Goal: Task Accomplishment & Management: Use online tool/utility

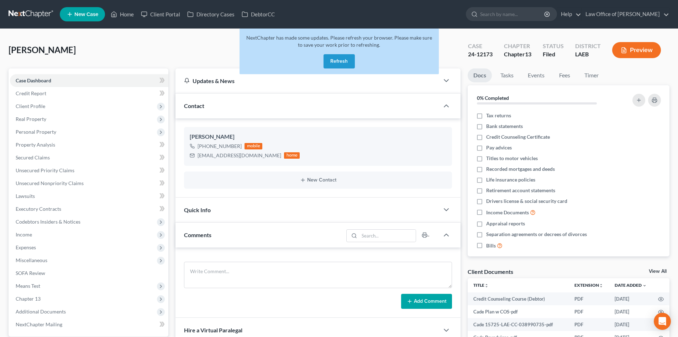
click at [332, 66] on button "Refresh" at bounding box center [339, 61] width 31 height 14
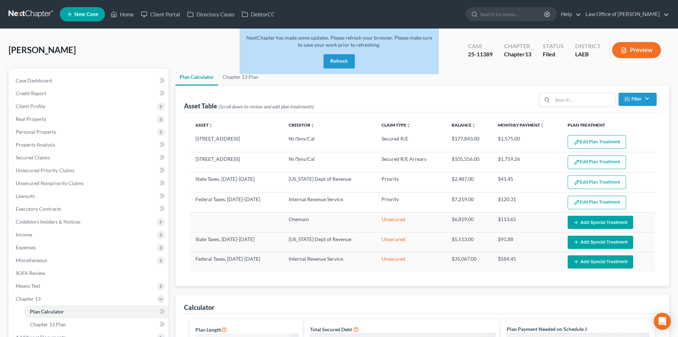
select select "59"
click at [338, 65] on button "Refresh" at bounding box center [339, 61] width 31 height 14
select select "59"
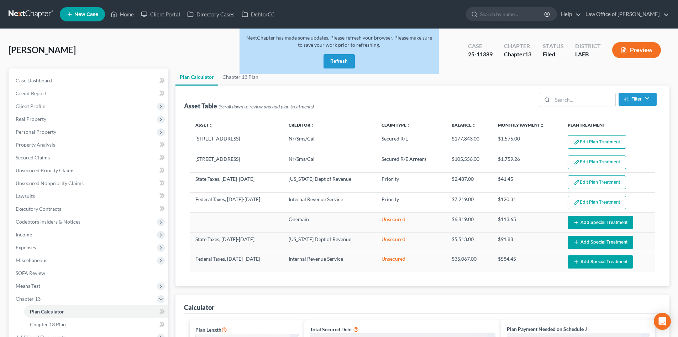
click at [345, 57] on button "Refresh" at bounding box center [339, 61] width 31 height 14
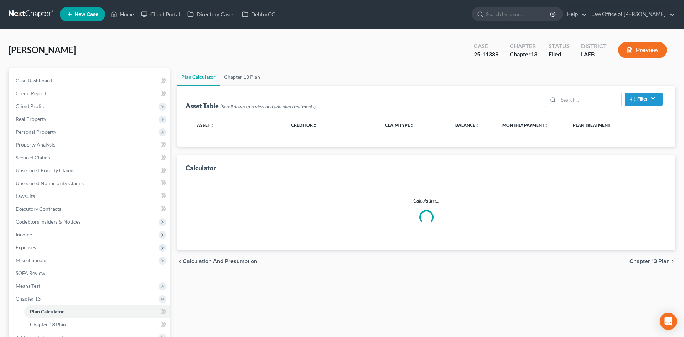
select select "59"
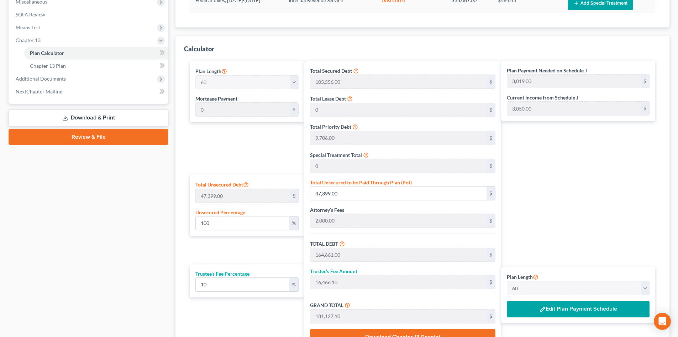
scroll to position [285, 0]
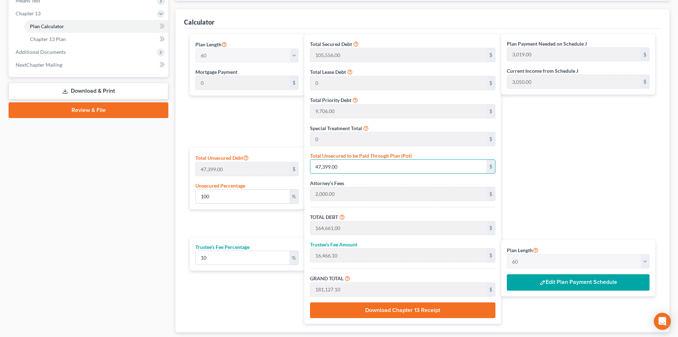
type input "0.004219498301651934"
type input "2"
type input "117,264.00"
type input "11,726.40"
type input "128,990.40"
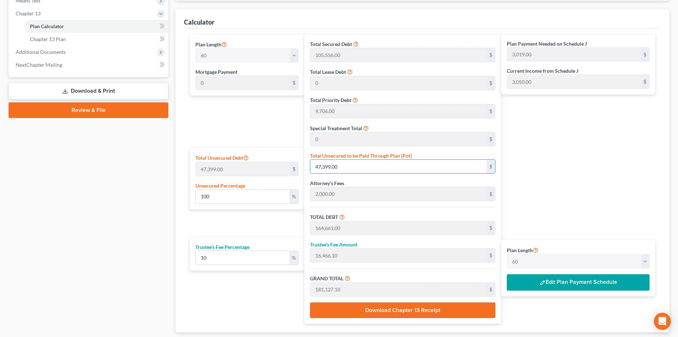
type input "2,150.00"
type input "0.05274372877064917"
type input "25"
type input "117,287.00"
type input "11,728.70"
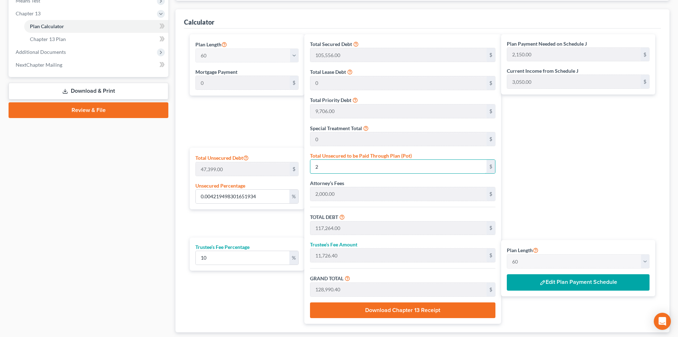
type input "129,015.70"
type input "0.5274372877064917"
type input "250"
type input "117,512.00"
type input "11,751.20"
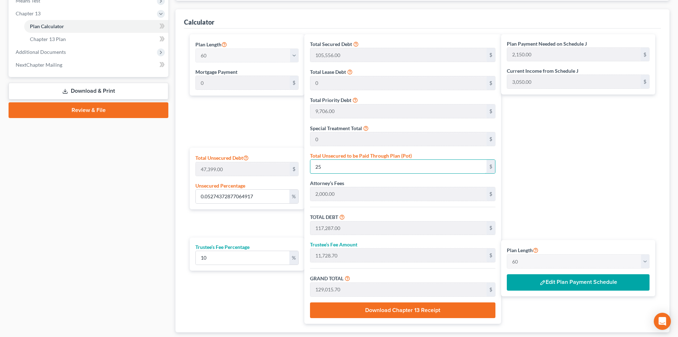
type input "129,263.20"
type input "2,154.00"
type input "5.274372877064917"
type input "2500"
type input "119,762.00"
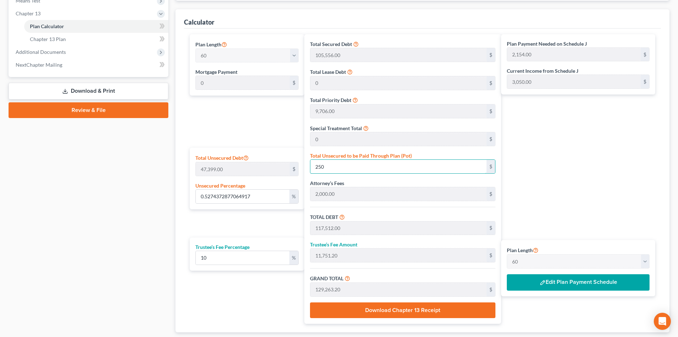
type input "11,976.20"
type input "131,738.20"
type input "2,196.00"
type input "2,500"
click at [583, 176] on div "Plan Payment Needed on Schedule J 2,196.00 $ Current Income from Schedule J 3,0…" at bounding box center [580, 178] width 158 height 289
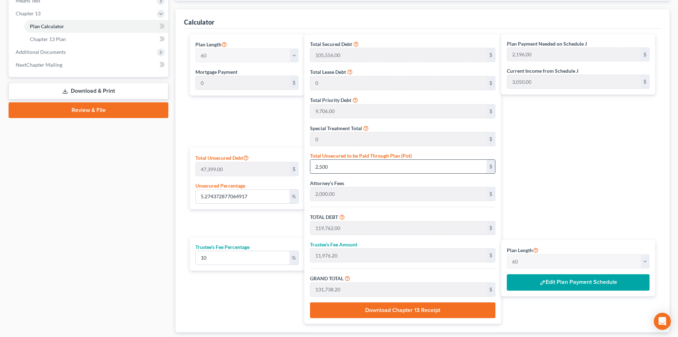
click at [381, 163] on input "2,500" at bounding box center [399, 167] width 176 height 14
type input "52.74372877064917"
type input "2,5000"
type input "142,262.00"
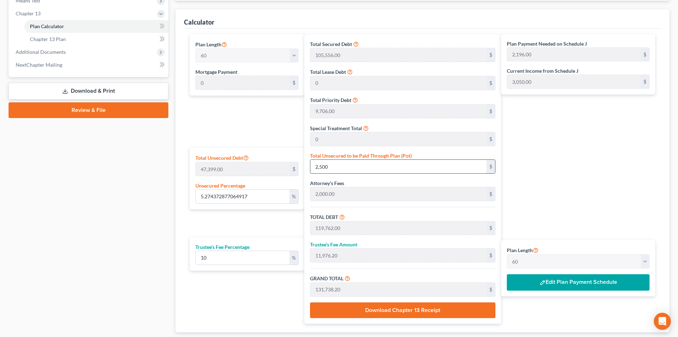
type input "14,226.20"
type input "156,488.20"
type input "2,608.00"
type input "25,000"
click at [594, 181] on div "Plan Payment Needed on Schedule J 2,608.00 $ Current Income from Schedule J 3,0…" at bounding box center [580, 178] width 158 height 289
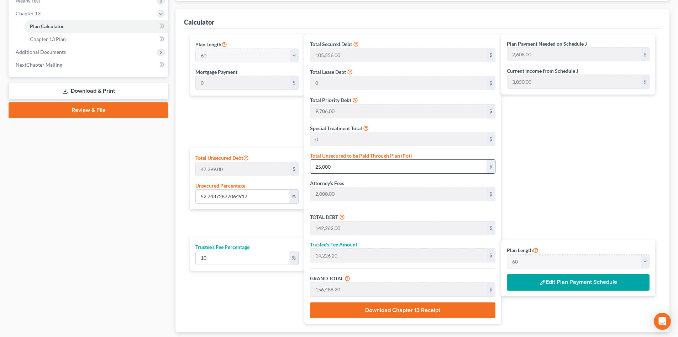
click at [321, 168] on input "25,000" at bounding box center [399, 167] width 176 height 14
type input "4.219498301651933"
type input "2,000"
type input "119,262.00"
type input "11,926.20"
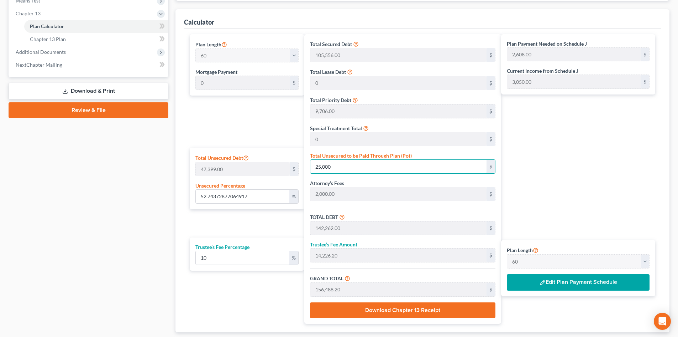
type input "131,188.20"
type input "2,186.00"
type input "54.85347792147513"
type input "26,000"
type input "143,262.00"
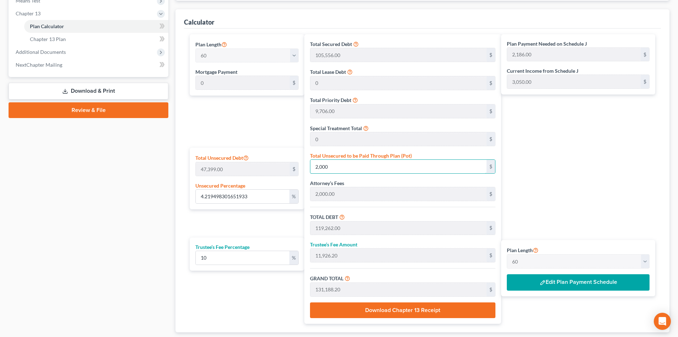
type input "14,326.20"
type input "157,588.20"
type input "2,626.00"
type input "26,000"
click at [561, 175] on div "Plan Payment Needed on Schedule J 2,626.00 $ Current Income from Schedule J 3,0…" at bounding box center [580, 178] width 158 height 289
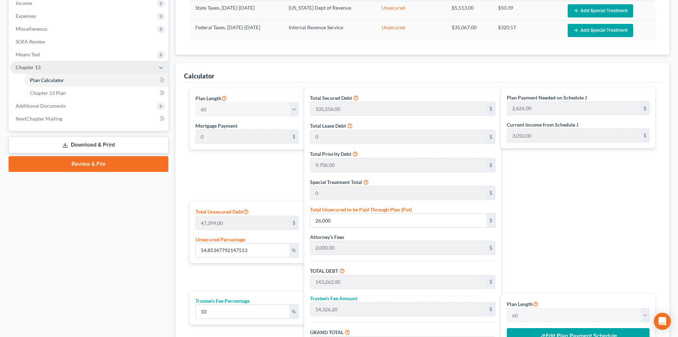
scroll to position [214, 0]
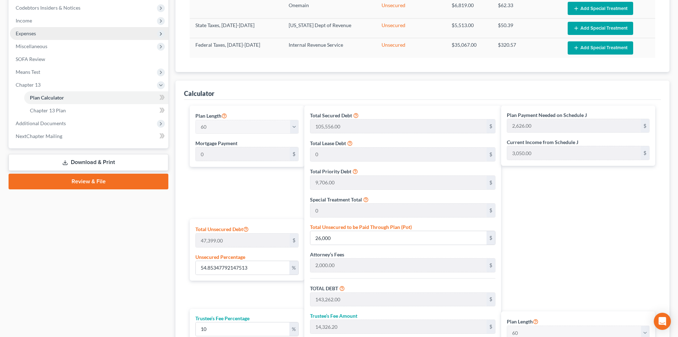
click at [28, 36] on span "Expenses" at bounding box center [26, 33] width 20 height 6
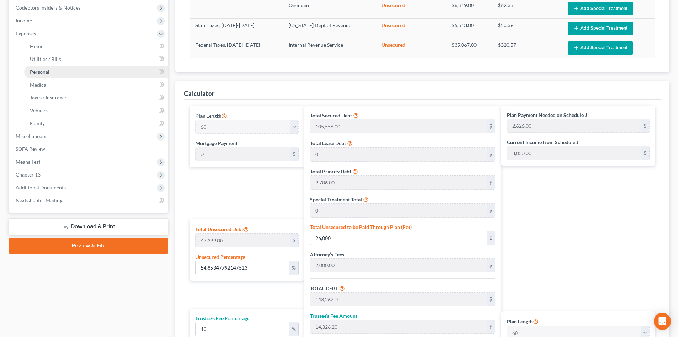
click at [37, 75] on link "Personal" at bounding box center [96, 72] width 144 height 13
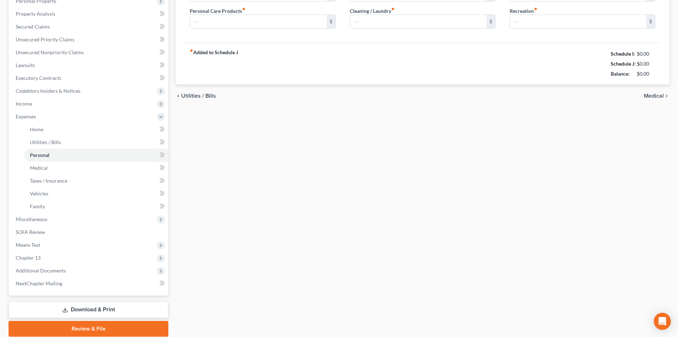
type input "400.00"
type input "20.00"
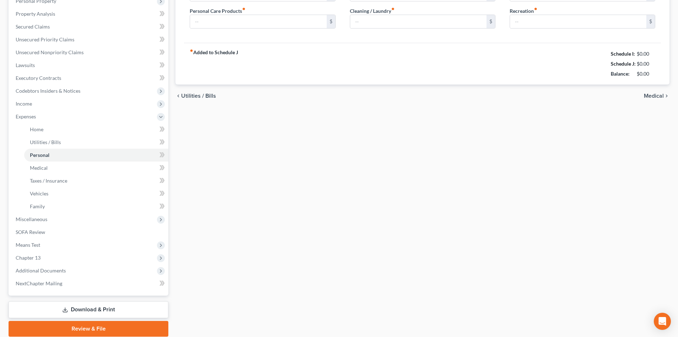
type input "0.00"
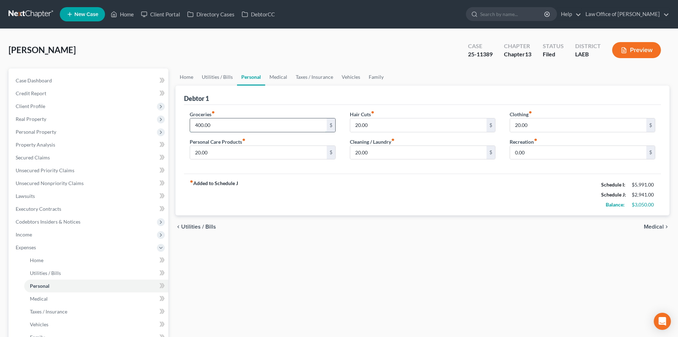
click at [239, 122] on input "400.00" at bounding box center [258, 125] width 136 height 14
type input "650"
click at [220, 77] on link "Utilities / Bills" at bounding box center [218, 76] width 40 height 17
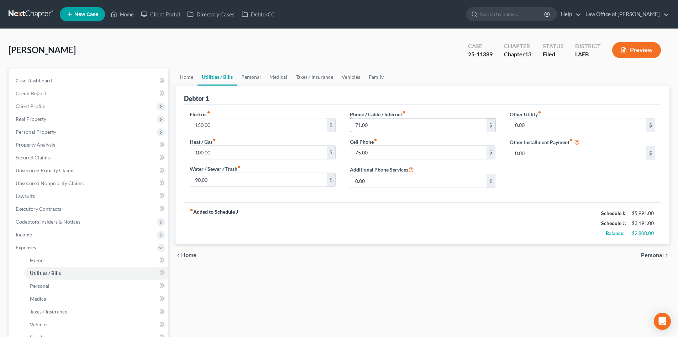
click at [380, 130] on input "71.00" at bounding box center [418, 125] width 136 height 14
type input "90"
click at [249, 79] on link "Personal" at bounding box center [251, 76] width 28 height 17
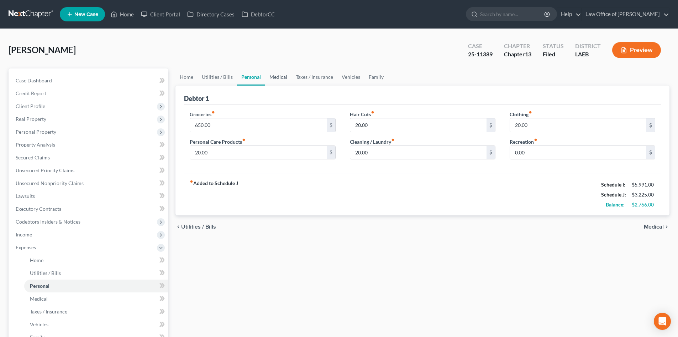
click at [278, 76] on link "Medical" at bounding box center [278, 76] width 26 height 17
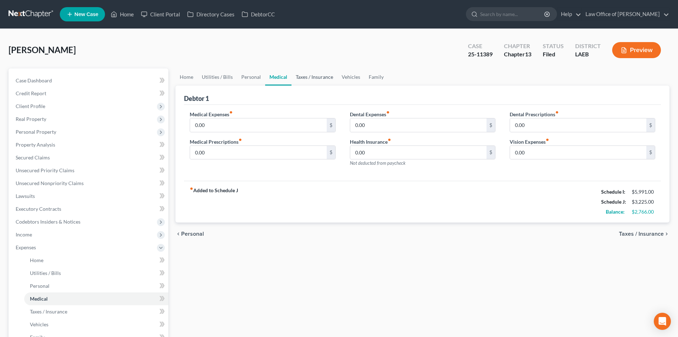
click at [313, 80] on link "Taxes / Insurance" at bounding box center [315, 76] width 46 height 17
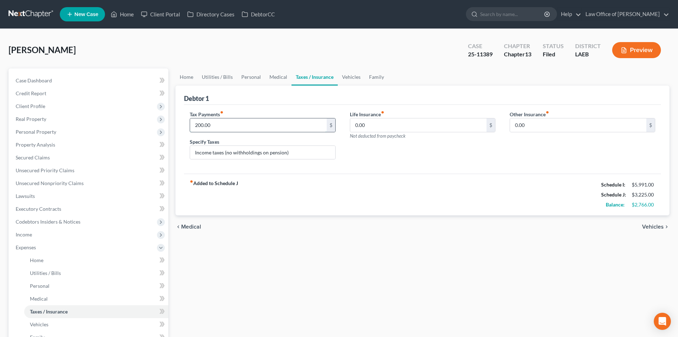
click at [225, 125] on input "200.00" at bounding box center [258, 125] width 136 height 14
type input "300"
click at [252, 73] on link "Personal" at bounding box center [251, 76] width 28 height 17
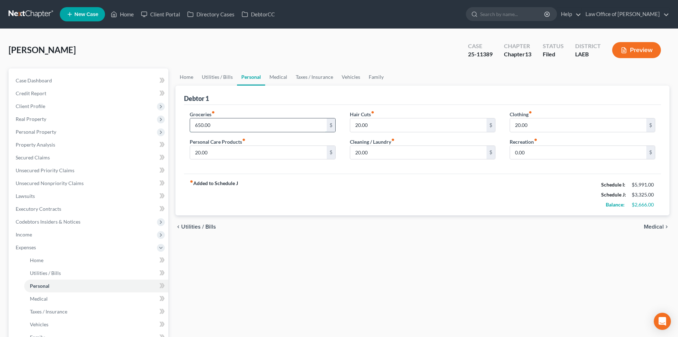
click at [224, 125] on input "650.00" at bounding box center [258, 125] width 136 height 14
click at [407, 192] on div "fiber_manual_record Added to Schedule J Schedule I: $5,991.00 Schedule J: $3,36…" at bounding box center [422, 194] width 477 height 42
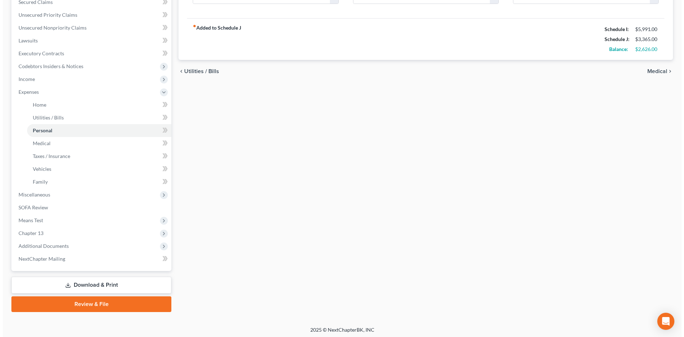
scroll to position [157, 0]
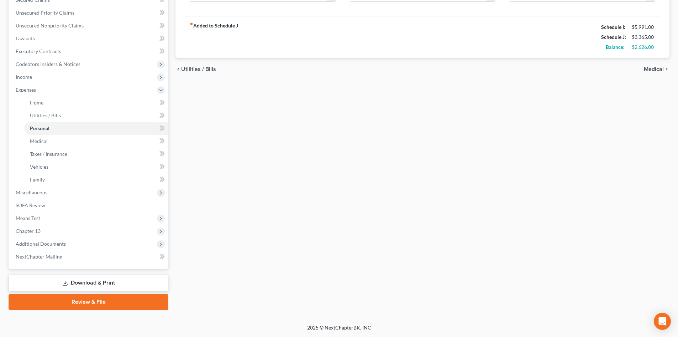
click at [97, 282] on link "Download & Print" at bounding box center [89, 282] width 160 height 17
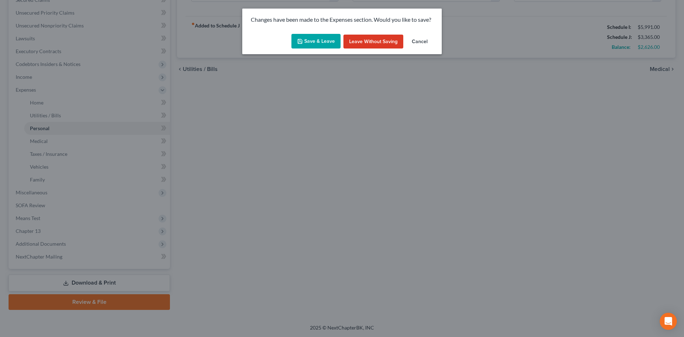
click at [313, 43] on button "Save & Leave" at bounding box center [315, 41] width 49 height 15
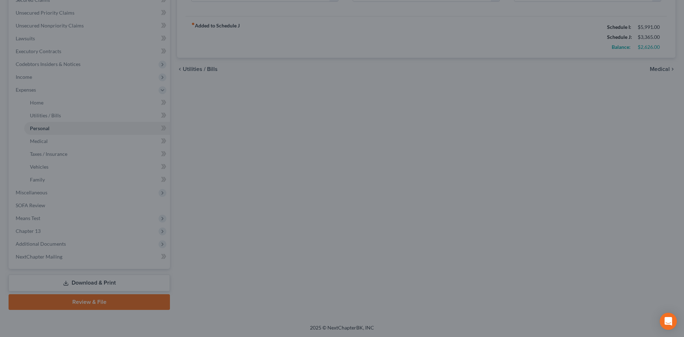
type input "690.00"
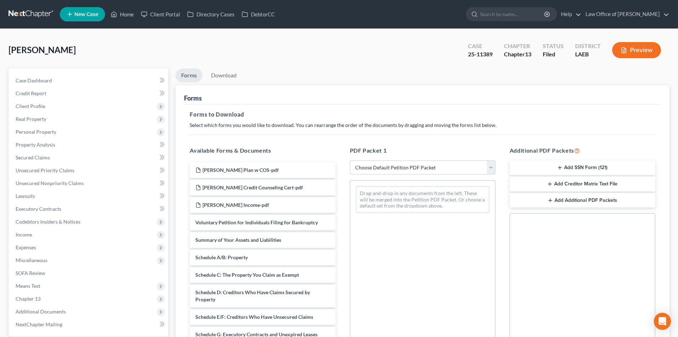
click at [451, 167] on select "Choose Default Petition PDF Packet Complete Bankruptcy Petition (all forms and …" at bounding box center [423, 167] width 146 height 14
select select "2"
click at [350, 160] on select "Choose Default Petition PDF Packet Complete Bankruptcy Petition (all forms and …" at bounding box center [423, 167] width 146 height 14
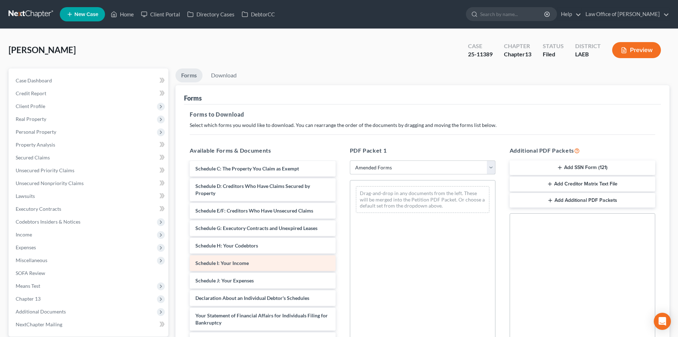
scroll to position [71, 0]
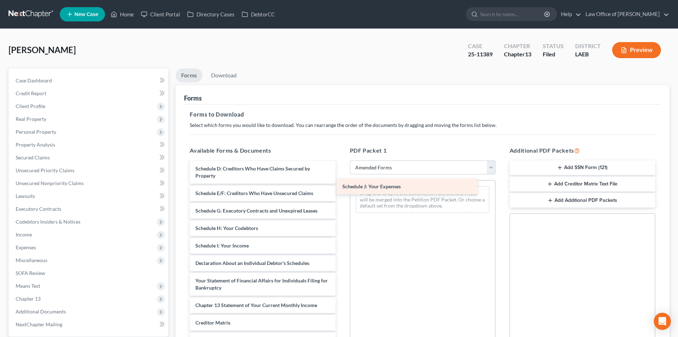
drag, startPoint x: 226, startPoint y: 267, endPoint x: 374, endPoint y: 190, distance: 166.8
click at [341, 190] on div "Schedule J: Your Expenses Voluntary Petition for Individuals Filing for Bankrup…" at bounding box center [262, 240] width 157 height 299
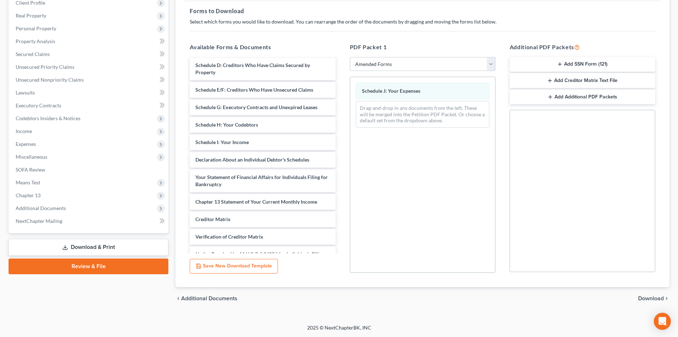
click at [649, 300] on span "Download" at bounding box center [652, 298] width 26 height 6
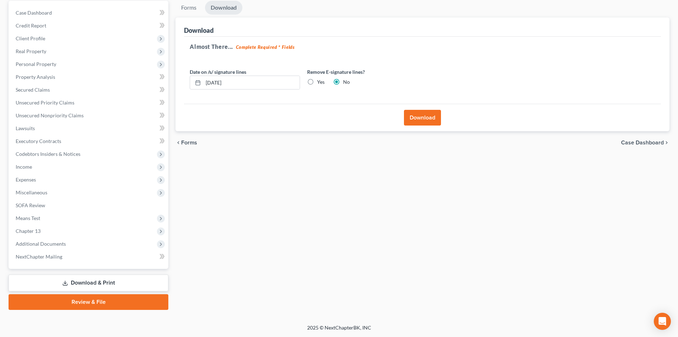
click at [429, 118] on button "Download" at bounding box center [422, 118] width 37 height 16
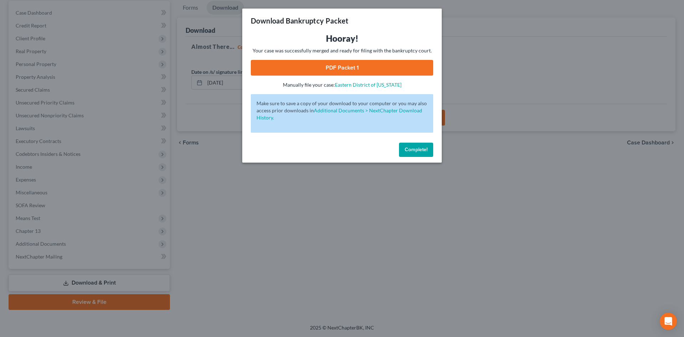
click at [345, 69] on link "PDF Packet 1" at bounding box center [342, 68] width 182 height 16
click at [412, 149] on span "Complete!" at bounding box center [416, 149] width 23 height 6
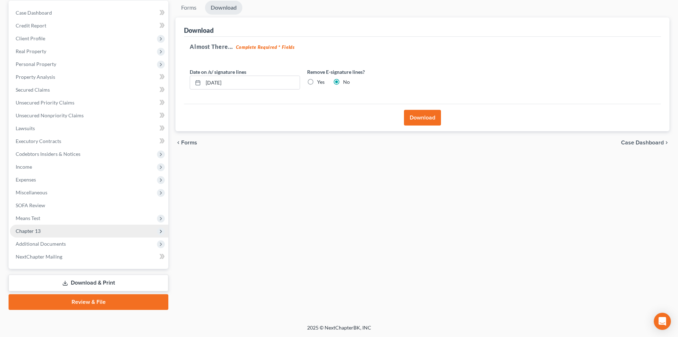
click at [19, 230] on span "Chapter 13" at bounding box center [28, 231] width 25 height 6
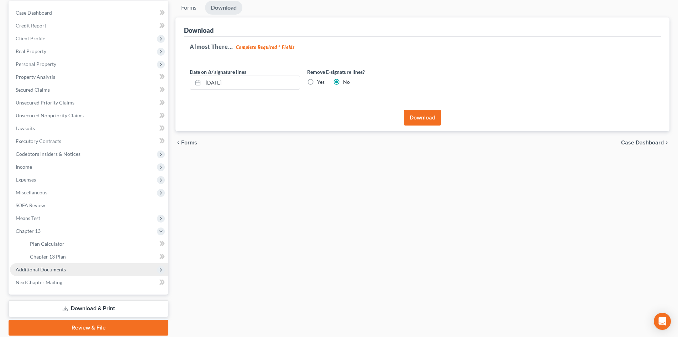
click at [43, 268] on span "Additional Documents" at bounding box center [41, 269] width 50 height 6
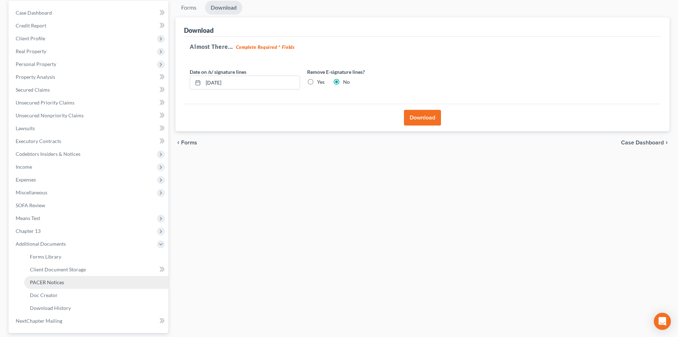
click at [48, 284] on span "PACER Notices" at bounding box center [47, 282] width 34 height 6
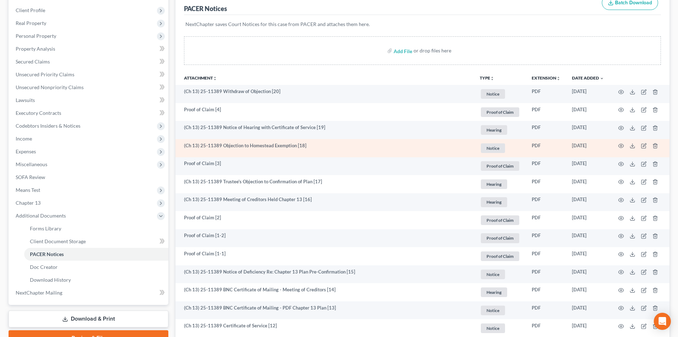
scroll to position [71, 0]
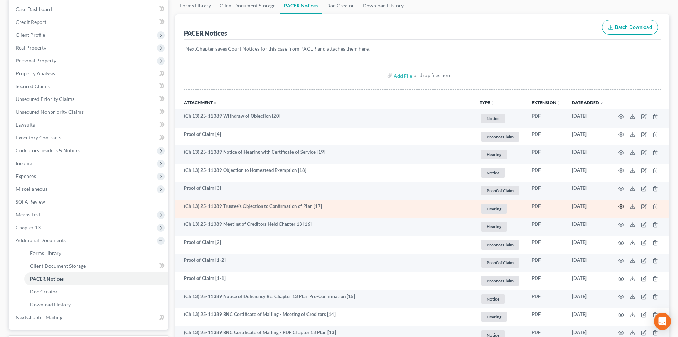
click at [621, 208] on icon "button" at bounding box center [621, 206] width 5 height 4
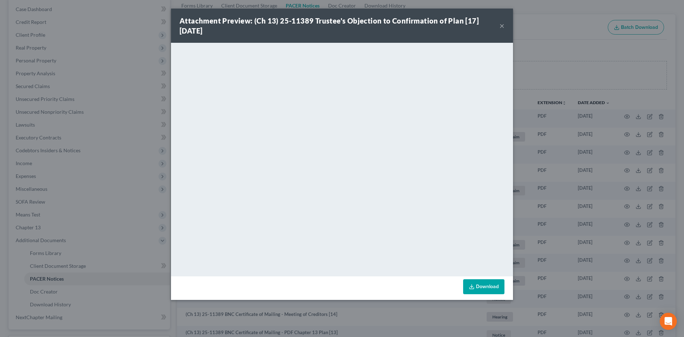
click at [502, 26] on button "×" at bounding box center [501, 25] width 5 height 9
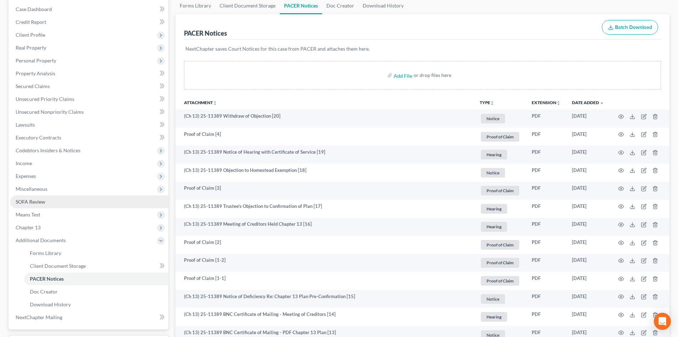
click at [33, 201] on span "SOFA Review" at bounding box center [31, 201] width 30 height 6
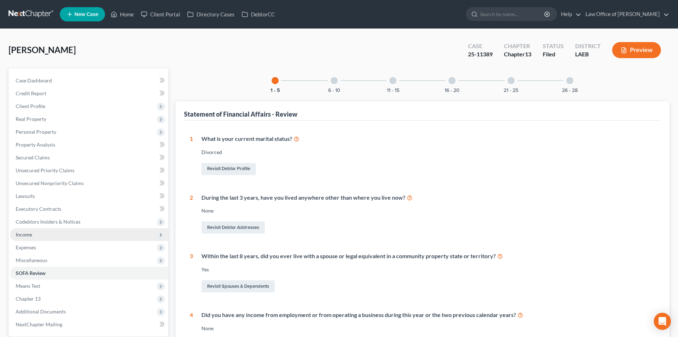
click at [28, 234] on span "Income" at bounding box center [24, 234] width 16 height 6
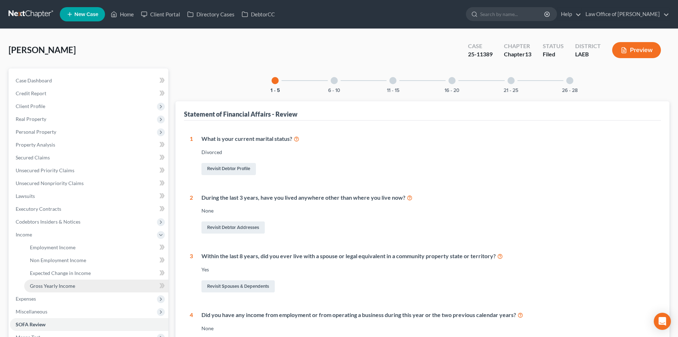
click at [54, 288] on span "Gross Yearly Income" at bounding box center [52, 285] width 45 height 6
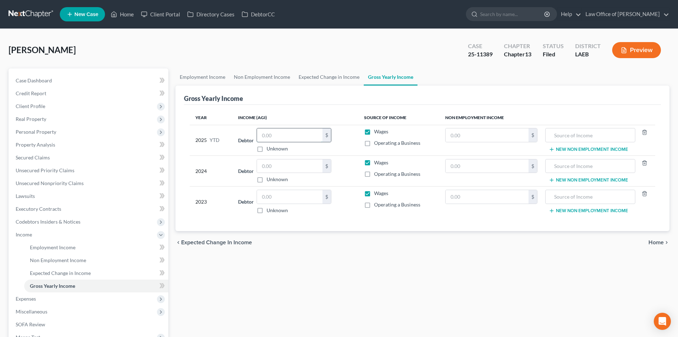
click at [261, 136] on input "text" at bounding box center [290, 135] width 66 height 14
click at [287, 161] on input "text" at bounding box center [290, 166] width 66 height 14
type input "42,233"
click at [289, 196] on input "text" at bounding box center [290, 197] width 66 height 14
click at [301, 194] on input "text" at bounding box center [290, 197] width 66 height 14
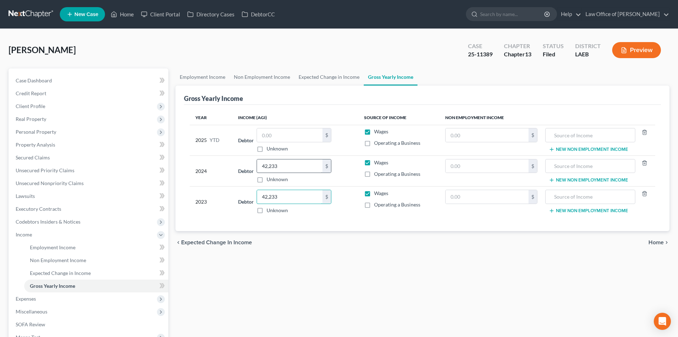
type input "42,233"
click at [280, 132] on input "text" at bounding box center [290, 135] width 66 height 14
click at [295, 166] on input "40,306" at bounding box center [290, 166] width 66 height 14
type input "26,122"
click at [483, 167] on input "text" at bounding box center [487, 166] width 83 height 14
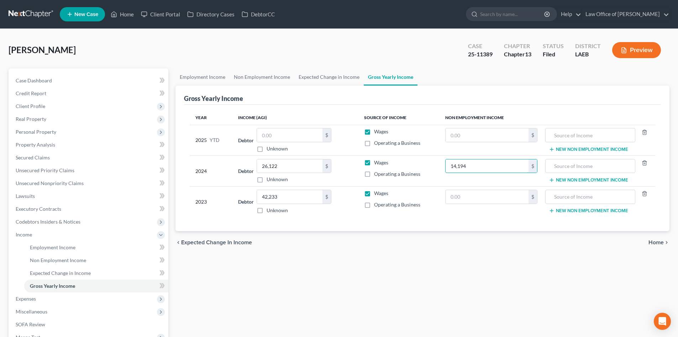
type input "14,194"
click at [585, 158] on td "New Non Employment Income" at bounding box center [599, 170] width 112 height 31
click at [580, 163] on input "text" at bounding box center [591, 166] width 82 height 14
type input "Social Security"
click at [300, 195] on input "42,233" at bounding box center [290, 197] width 66 height 14
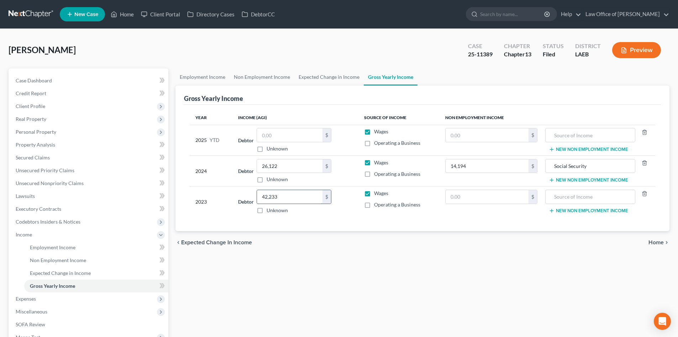
click at [298, 195] on input "42,233" at bounding box center [290, 197] width 66 height 14
type input "26,112"
click at [476, 198] on input "text" at bounding box center [487, 197] width 83 height 14
type input "13,752"
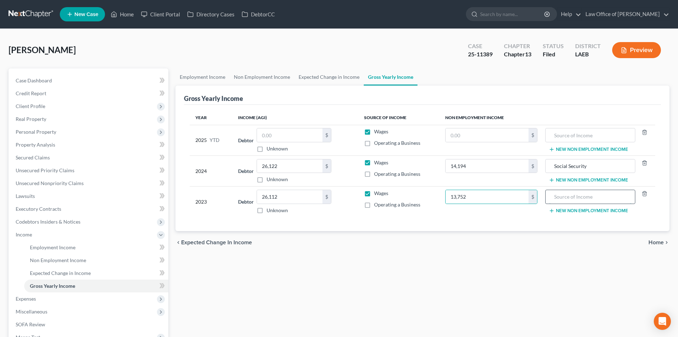
click at [588, 198] on input "text" at bounding box center [591, 197] width 82 height 14
type input "Social Security"
click at [459, 132] on input "text" at bounding box center [487, 135] width 83 height 14
type input "7,500"
type input "Social Security"
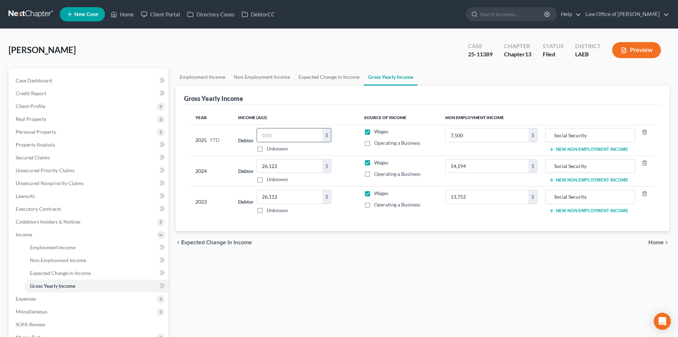
click at [308, 139] on input "text" at bounding box center [290, 135] width 66 height 14
type input "13,500"
click at [376, 234] on div "chevron_left Expected Change in Income Home chevron_right" at bounding box center [423, 242] width 494 height 23
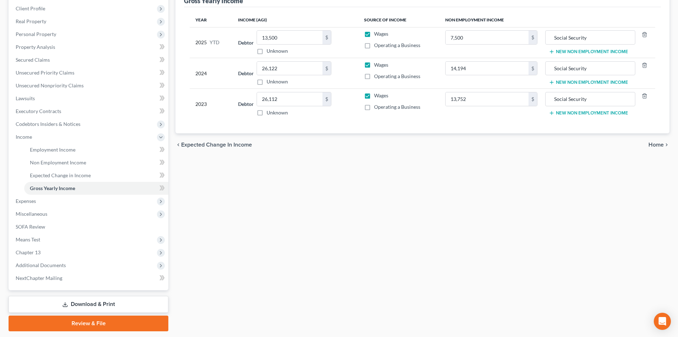
scroll to position [119, 0]
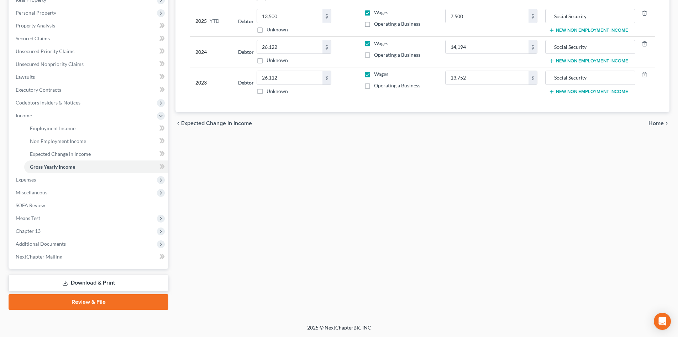
click at [81, 282] on link "Download & Print" at bounding box center [89, 282] width 160 height 17
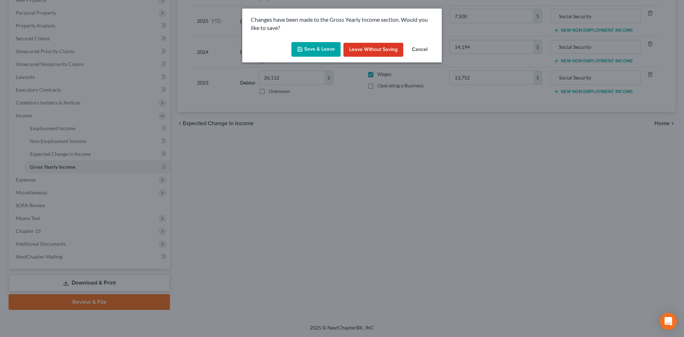
click at [317, 50] on button "Save & Leave" at bounding box center [315, 49] width 49 height 15
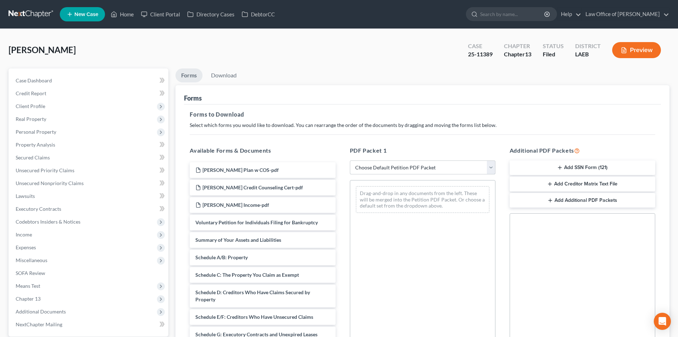
click at [421, 172] on select "Choose Default Petition PDF Packet Complete Bankruptcy Petition (all forms and …" at bounding box center [423, 167] width 146 height 14
select select "2"
click at [350, 160] on select "Choose Default Petition PDF Packet Complete Bankruptcy Petition (all forms and …" at bounding box center [423, 167] width 146 height 14
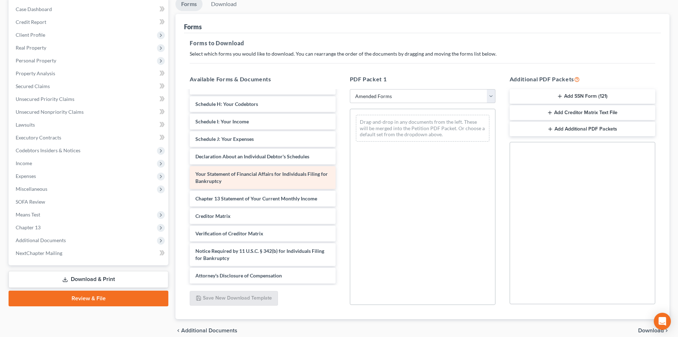
scroll to position [99, 0]
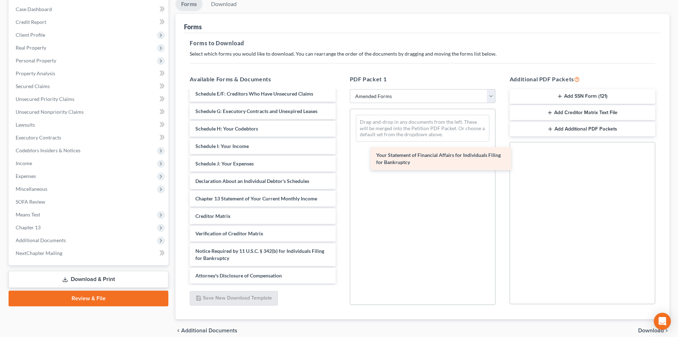
drag, startPoint x: 248, startPoint y: 185, endPoint x: 429, endPoint y: 166, distance: 181.5
click at [341, 166] on div "Your Statement of Financial Affairs for Individuals Filing for Bankruptcy Volun…" at bounding box center [262, 137] width 157 height 292
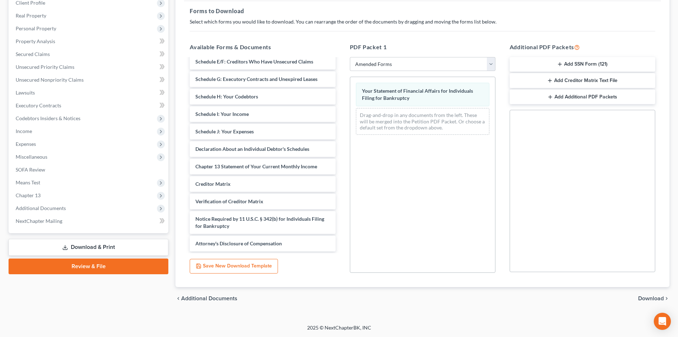
click at [656, 301] on span "Download" at bounding box center [652, 298] width 26 height 6
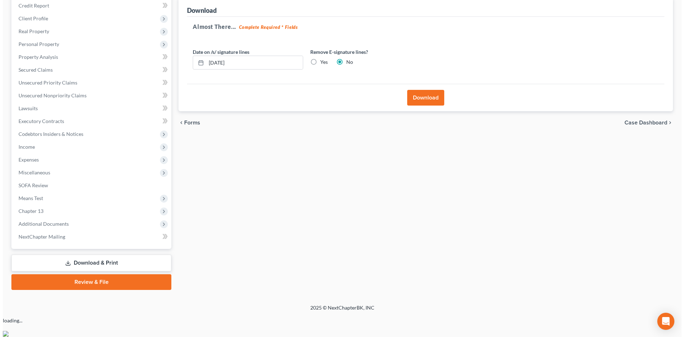
scroll to position [68, 0]
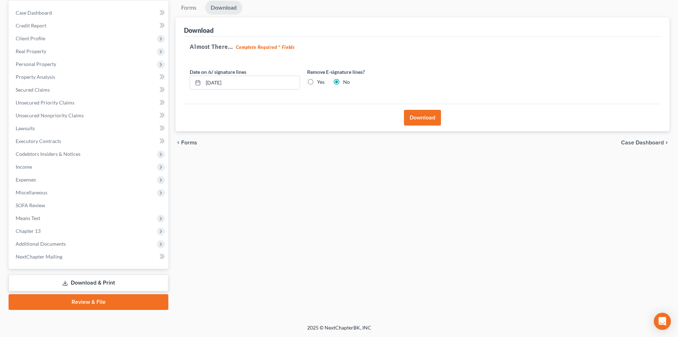
click at [423, 114] on button "Download" at bounding box center [422, 118] width 37 height 16
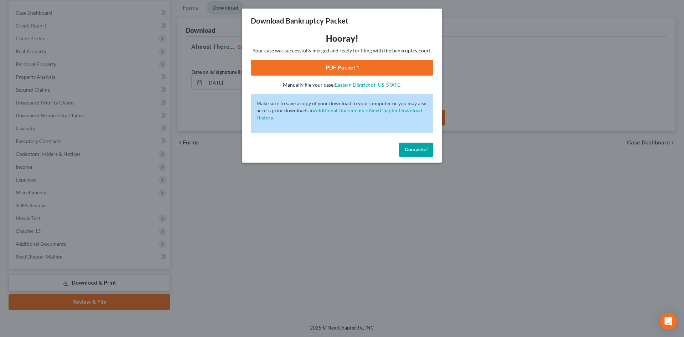
click at [357, 69] on link "PDF Packet 1" at bounding box center [342, 68] width 182 height 16
click at [429, 155] on button "Complete!" at bounding box center [416, 149] width 34 height 14
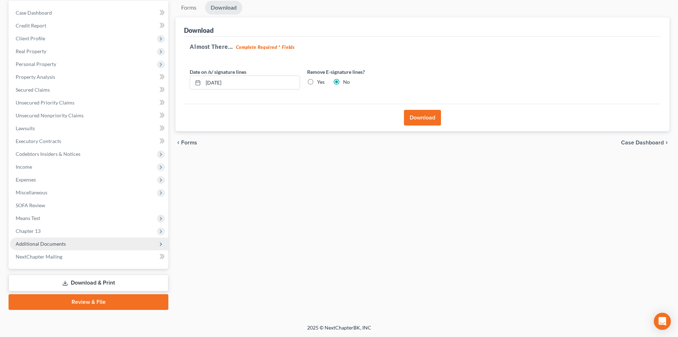
click at [32, 242] on span "Additional Documents" at bounding box center [41, 243] width 50 height 6
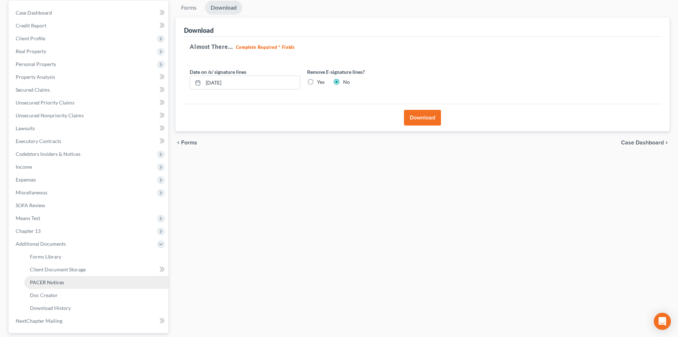
click at [46, 282] on span "PACER Notices" at bounding box center [47, 282] width 34 height 6
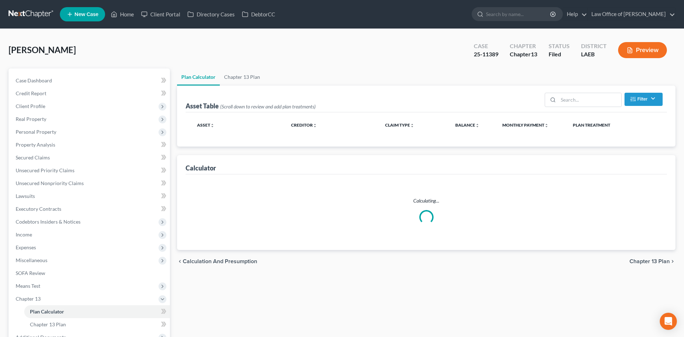
select select "59"
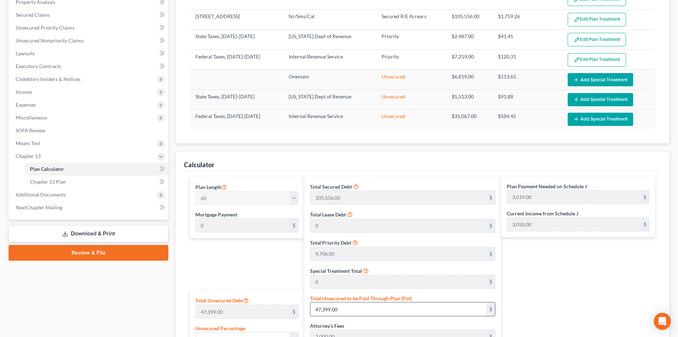
scroll to position [214, 0]
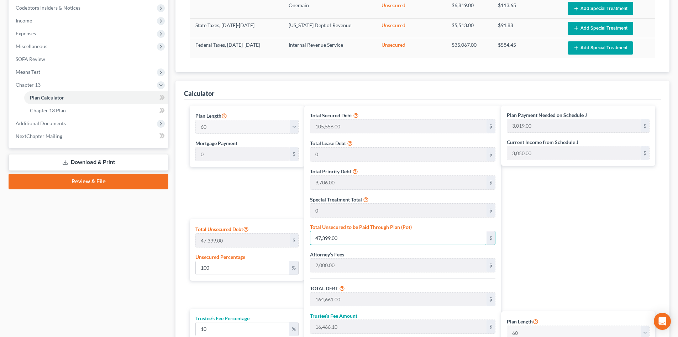
type input "0.004219498301651934"
type input "2"
type input "117,264.00"
type input "11,726.40"
type input "128,990.40"
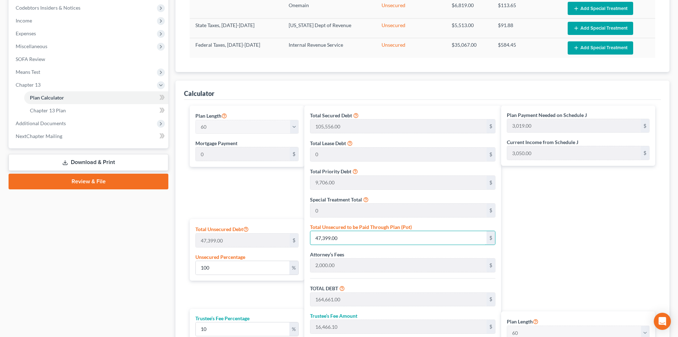
type input "2,150.00"
type input "0.05485347792147514"
type input "26"
type input "117,288.00"
type input "11,728.80"
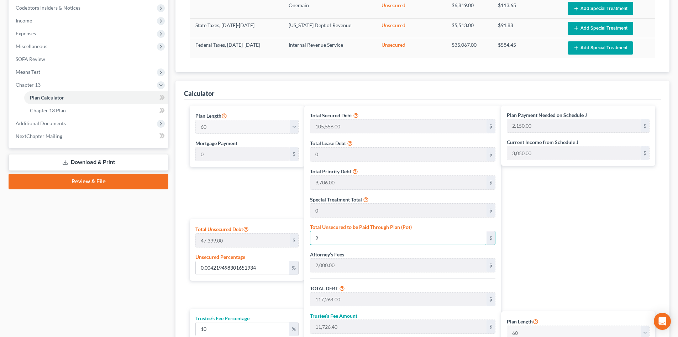
type input "129,016.80"
type input "0.5485347792147514"
type input "260"
type input "117,522.00"
type input "11,752.20"
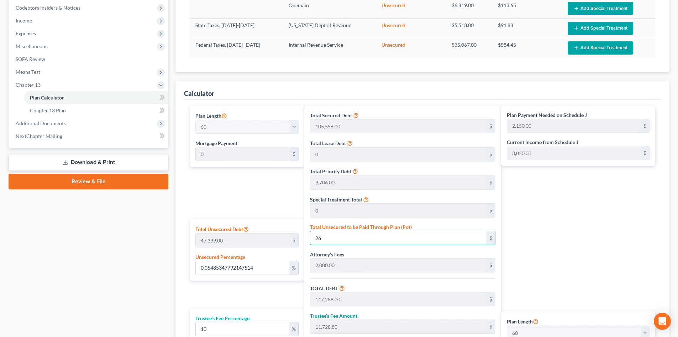
type input "129,274.20"
type input "2,155.00"
type input "5.485347792147514"
type input "2600"
type input "119,862.00"
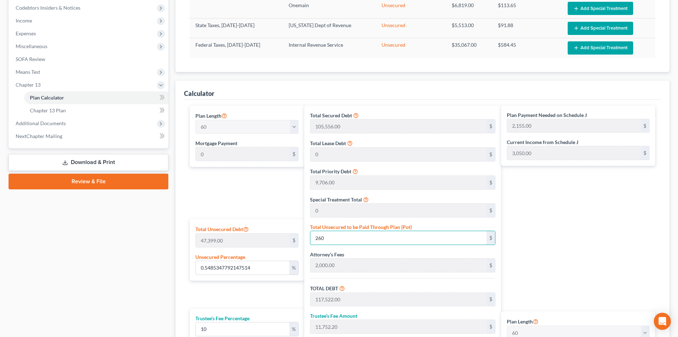
type input "11,986.20"
type input "131,848.20"
type input "2,197.00"
type input "2,600"
type input "54.85347792147513"
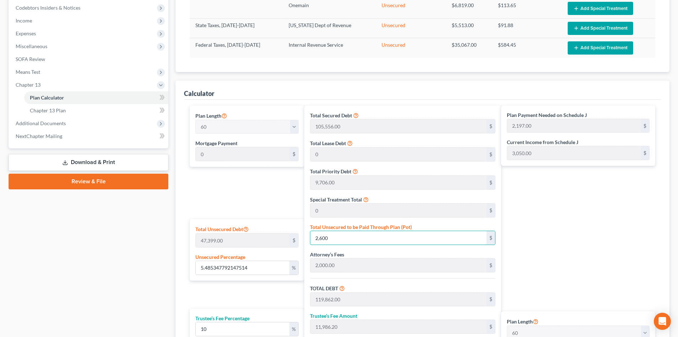
type input "2,6000"
type input "143,262.00"
type input "14,326.20"
type input "157,588.20"
type input "2,626.00"
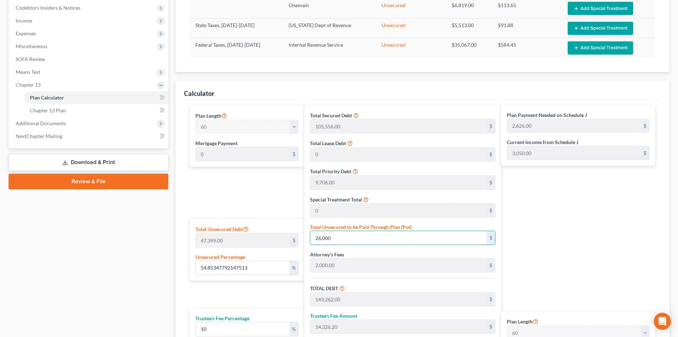
type input "26,000"
click at [620, 217] on div "Plan Payment Needed on Schedule J 2,626.00 $ Current Income from Schedule J 3,0…" at bounding box center [580, 249] width 158 height 289
click at [563, 241] on div "Plan Payment Needed on Schedule J 2,626.00 $ Current Income from Schedule J 3,0…" at bounding box center [580, 249] width 158 height 289
click at [239, 294] on div "Plan Length 1 2 3 4 5 6 7 8 9 10 11 12 13 14 15 16 17 18 19 20 21 22 23 24 25 2…" at bounding box center [245, 249] width 118 height 289
click at [583, 243] on div "Plan Payment Needed on Schedule J 2,626.00 $ Current Income from Schedule J 3,0…" at bounding box center [580, 249] width 158 height 289
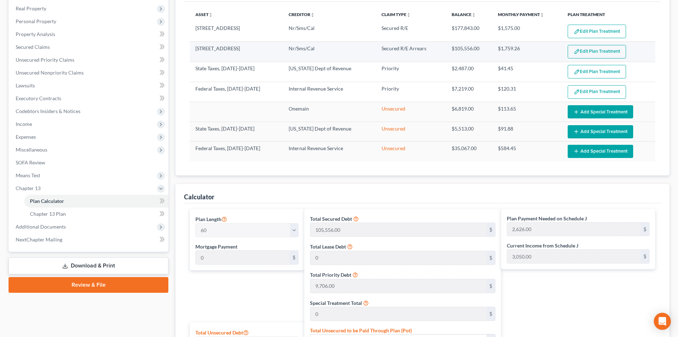
scroll to position [0, 0]
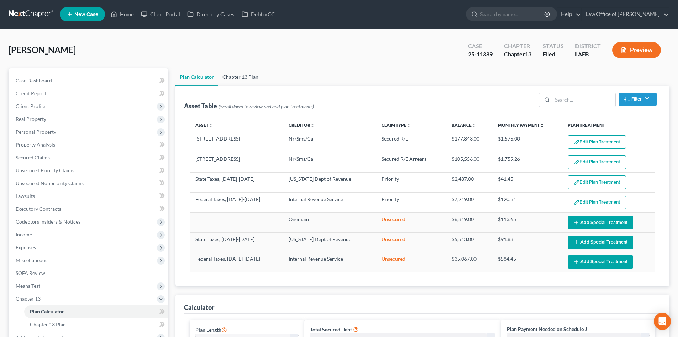
click at [236, 76] on link "Chapter 13 Plan" at bounding box center [240, 76] width 45 height 17
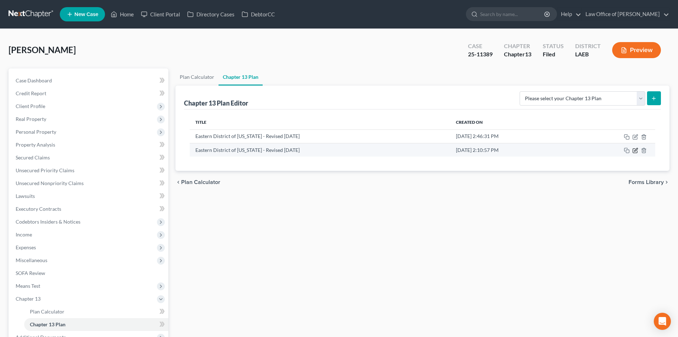
click at [637, 149] on icon "button" at bounding box center [636, 150] width 6 height 6
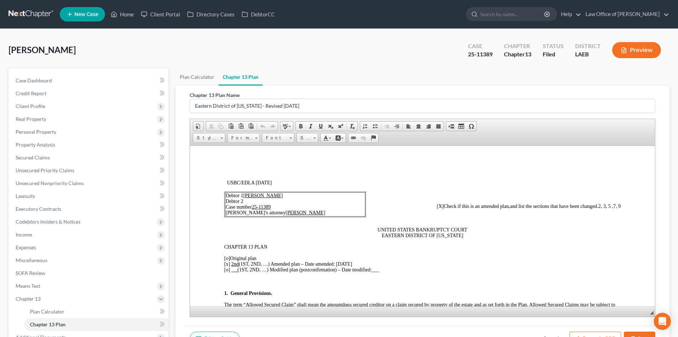
click at [234, 262] on u "2nd" at bounding box center [234, 263] width 7 height 5
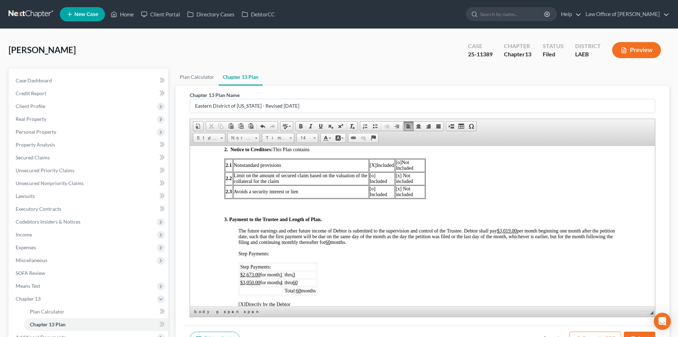
scroll to position [356, 0]
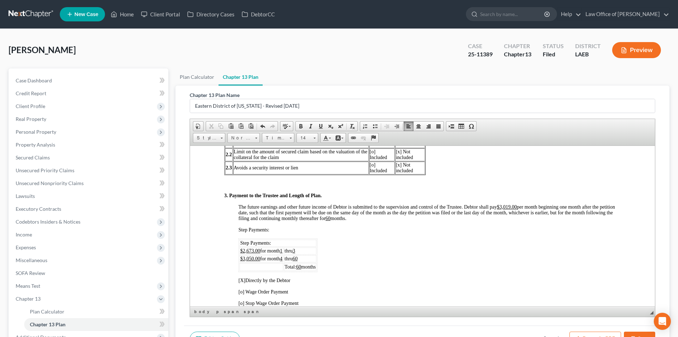
click at [252, 251] on u "$2,673.00" at bounding box center [250, 250] width 20 height 5
click at [300, 249] on td "thru 3" at bounding box center [300, 250] width 33 height 7
click at [313, 258] on td "thru 60" at bounding box center [300, 258] width 33 height 7
click at [339, 299] on span "Delete Table" at bounding box center [341, 300] width 38 height 9
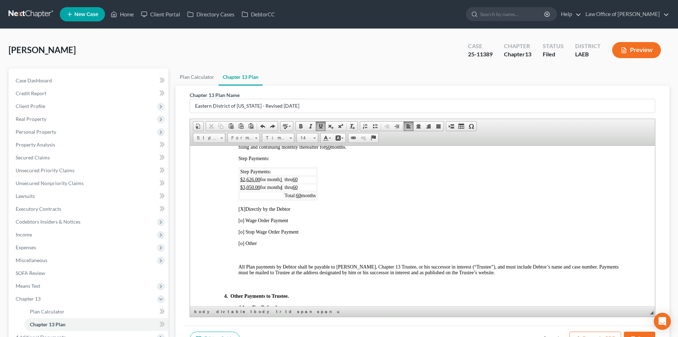
scroll to position [356, 0]
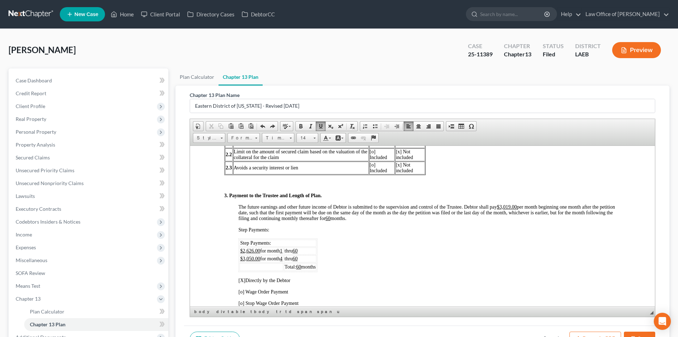
click at [308, 258] on td "thru 60" at bounding box center [300, 258] width 33 height 7
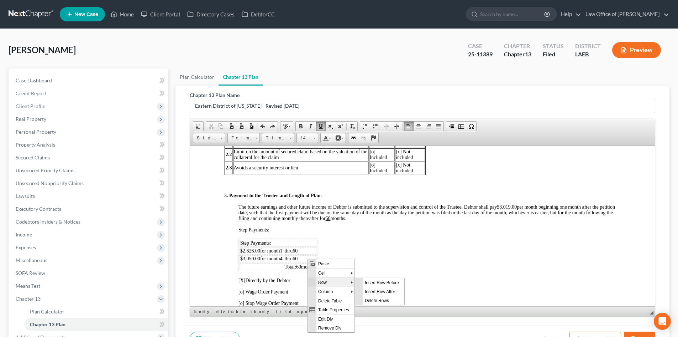
scroll to position [0, 0]
click at [367, 302] on span "Delete Rows" at bounding box center [383, 299] width 41 height 9
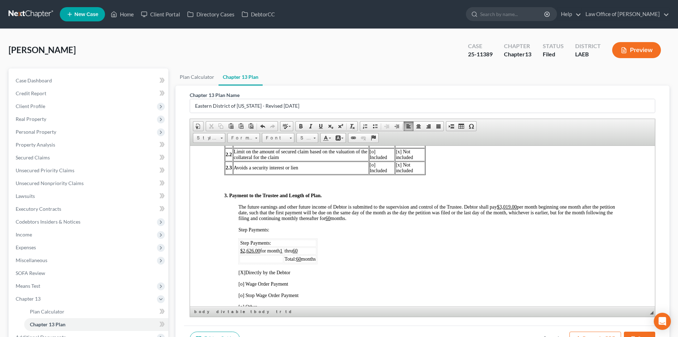
drag, startPoint x: 511, startPoint y: 206, endPoint x: 520, endPoint y: 233, distance: 28.4
click at [511, 207] on u "$3,019.00" at bounding box center [507, 206] width 20 height 5
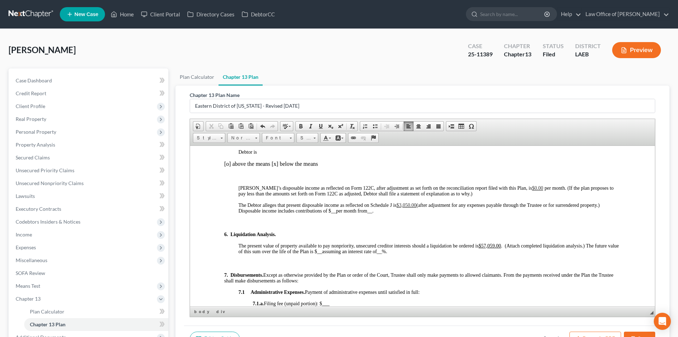
scroll to position [712, 0]
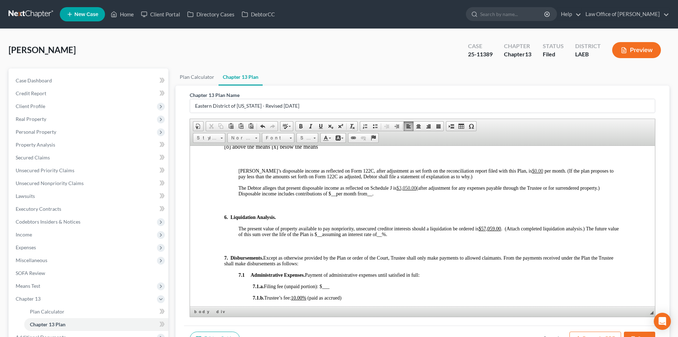
click at [408, 188] on span "$3,050.00" at bounding box center [407, 187] width 20 height 5
drag, startPoint x: 492, startPoint y: 229, endPoint x: 483, endPoint y: 228, distance: 9.0
click at [483, 228] on u "$57,059.00" at bounding box center [490, 227] width 22 height 5
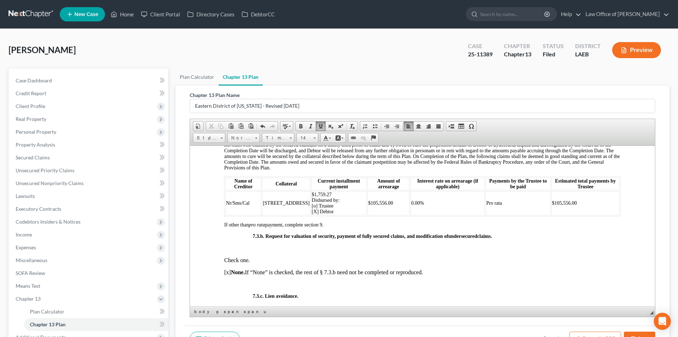
scroll to position [1567, 0]
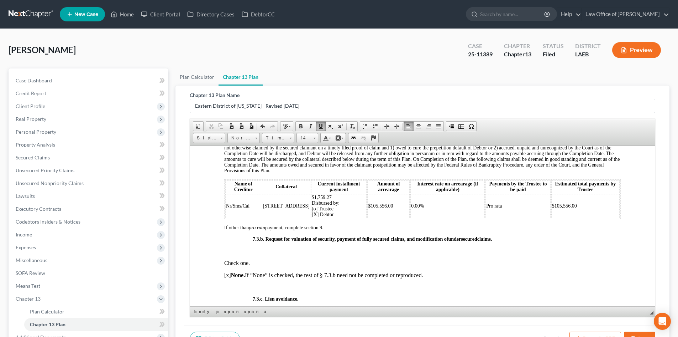
click at [322, 205] on td "$1,759.27 Disbursed by: [o] Trustee [X] Debtor" at bounding box center [339, 205] width 56 height 24
drag, startPoint x: 321, startPoint y: 202, endPoint x: 306, endPoint y: 202, distance: 15.3
click at [311, 202] on td "$1,759.27 Disbursed by: [o] Trustee [X] Debtor" at bounding box center [339, 205] width 56 height 24
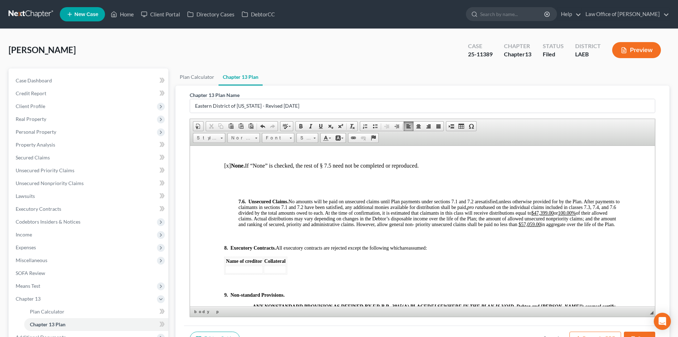
scroll to position [2208, 0]
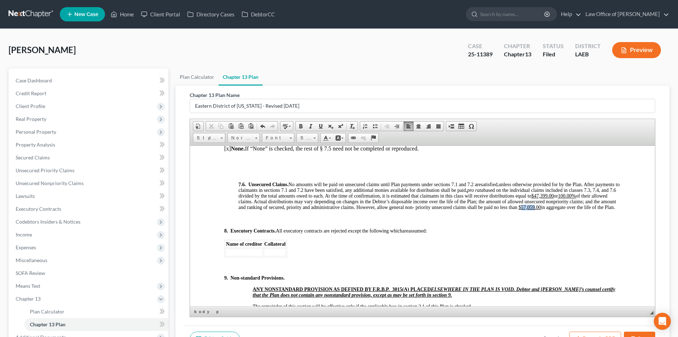
drag, startPoint x: 265, startPoint y: 218, endPoint x: 252, endPoint y: 218, distance: 12.8
click at [519, 209] on u "$57,059.00" at bounding box center [530, 206] width 22 height 5
drag, startPoint x: 265, startPoint y: 217, endPoint x: 251, endPoint y: 218, distance: 13.6
click at [519, 209] on u "$57,059.00" at bounding box center [530, 206] width 22 height 5
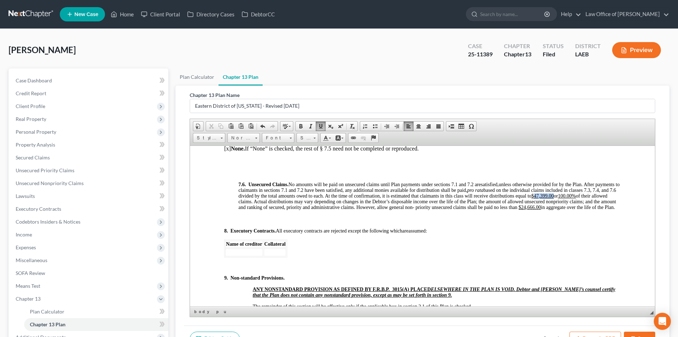
drag, startPoint x: 266, startPoint y: 205, endPoint x: 246, endPoint y: 208, distance: 20.1
click at [246, 208] on span "unless otherwise provided for by the Plan. After payments to claimants in secti…" at bounding box center [429, 195] width 381 height 28
drag, startPoint x: 588, startPoint y: 203, endPoint x: 603, endPoint y: 224, distance: 26.1
click at [567, 198] on u "100.00%" at bounding box center [559, 195] width 18 height 5
click at [564, 222] on p at bounding box center [422, 218] width 397 height 6
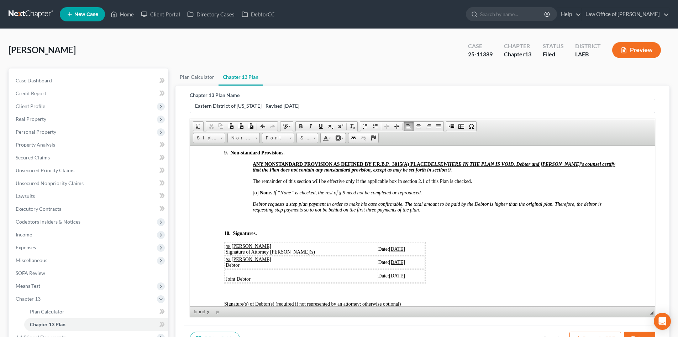
scroll to position [2350, 0]
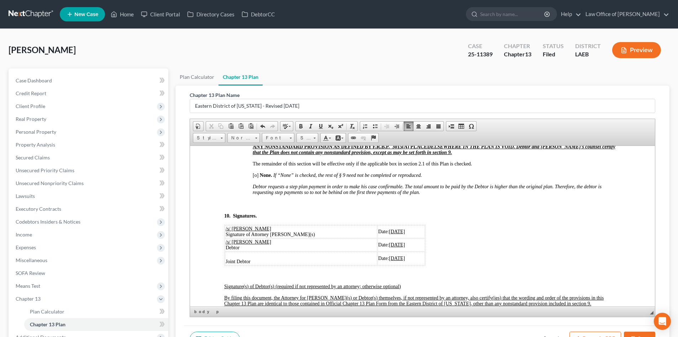
drag, startPoint x: 427, startPoint y: 202, endPoint x: 245, endPoint y: 194, distance: 182.9
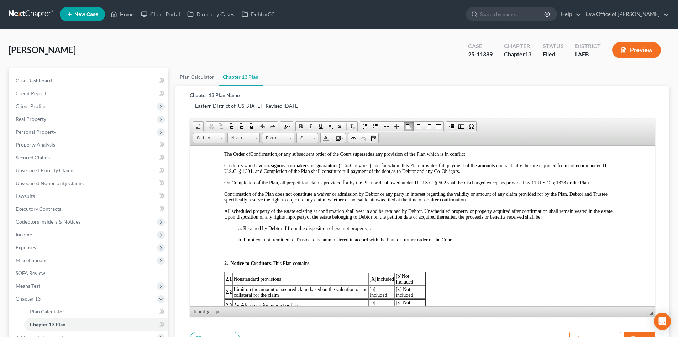
scroll to position [285, 0]
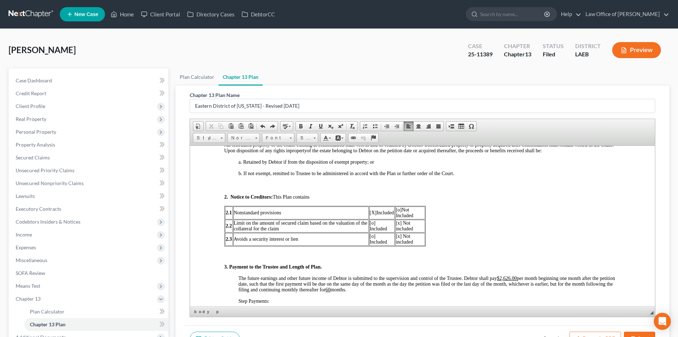
click at [374, 214] on span "[X]" at bounding box center [373, 211] width 7 height 5
click at [397, 212] on span "[o]" at bounding box center [399, 209] width 6 height 5
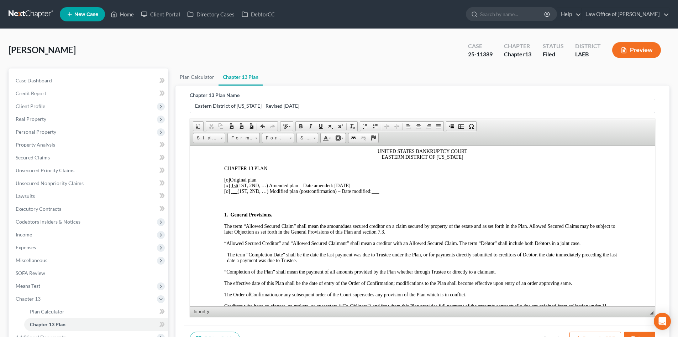
scroll to position [0, 0]
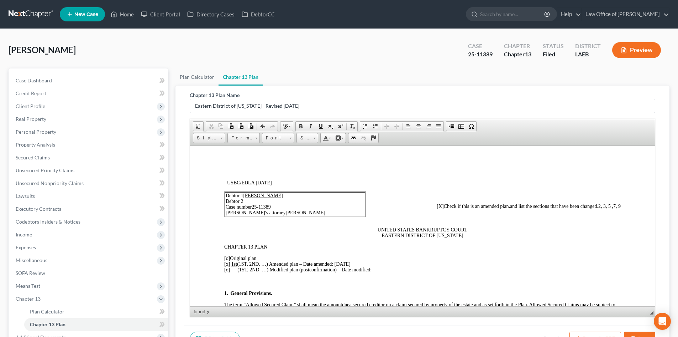
click at [599, 206] on span "2, 3, 5 ,7, 9" at bounding box center [610, 205] width 22 height 5
click at [615, 207] on span "3, 5 ,7, 9" at bounding box center [612, 205] width 17 height 5
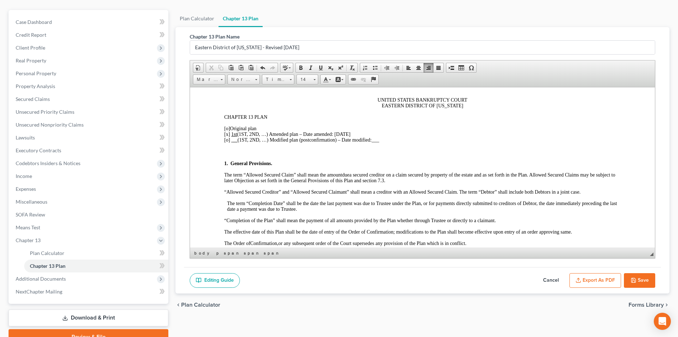
scroll to position [71, 0]
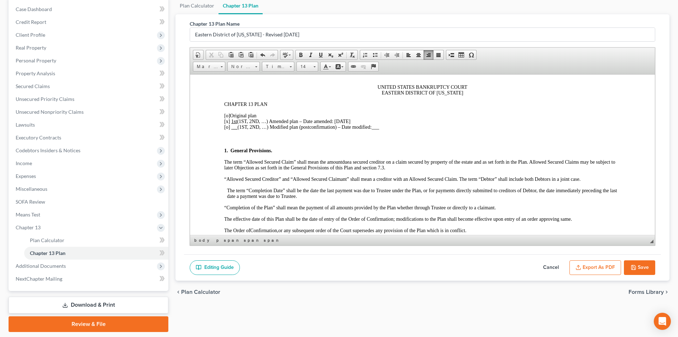
click at [639, 270] on button "Save" at bounding box center [639, 267] width 31 height 15
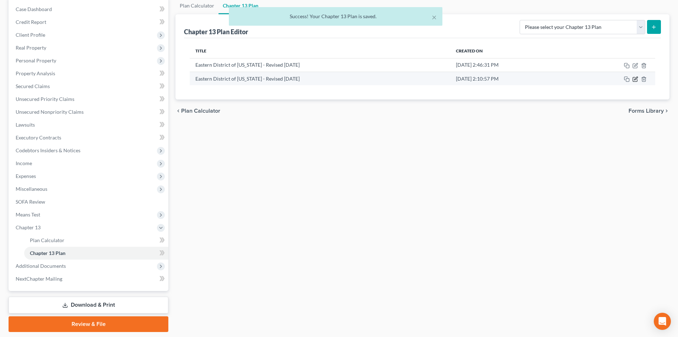
click at [634, 78] on icon "button" at bounding box center [636, 79] width 6 height 6
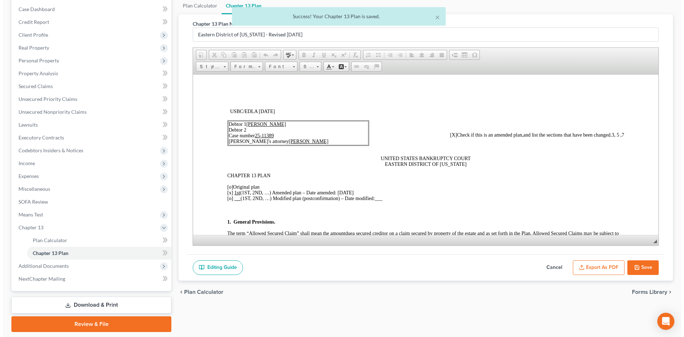
scroll to position [0, 0]
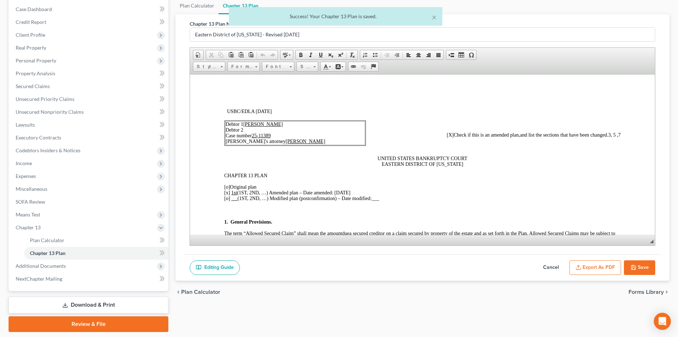
click at [586, 269] on button "Export as PDF" at bounding box center [596, 267] width 52 height 15
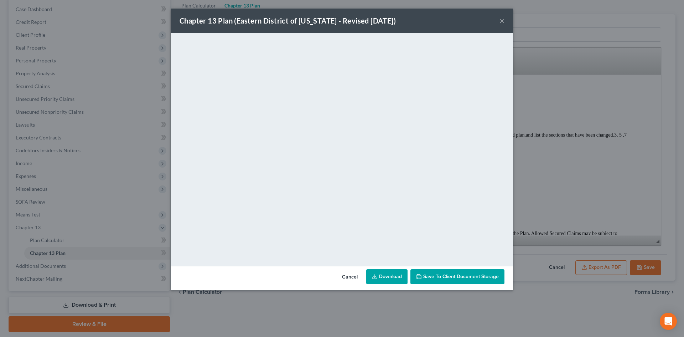
click at [383, 275] on link "Download" at bounding box center [386, 276] width 41 height 15
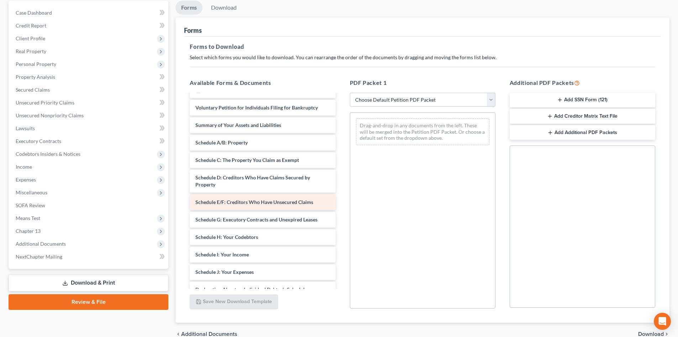
scroll to position [71, 0]
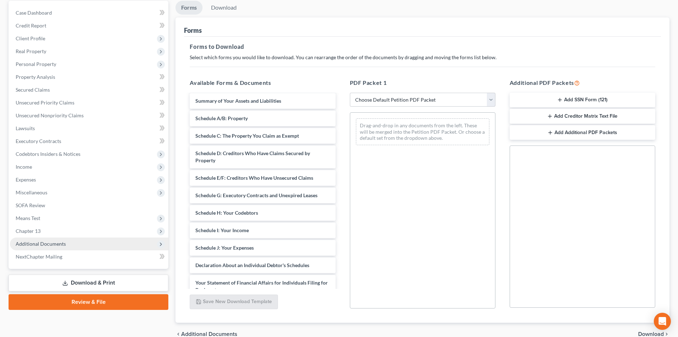
click at [37, 246] on span "Additional Documents" at bounding box center [89, 243] width 158 height 13
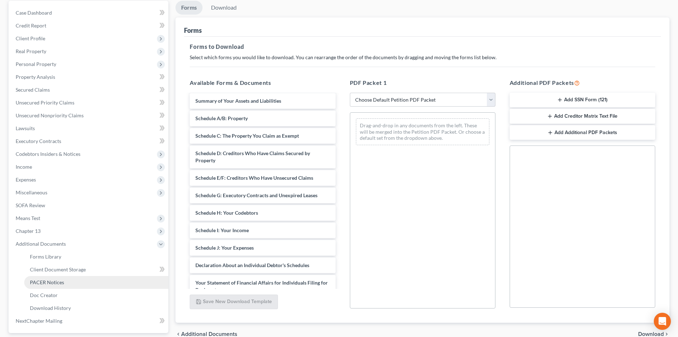
click at [56, 281] on span "PACER Notices" at bounding box center [47, 282] width 34 height 6
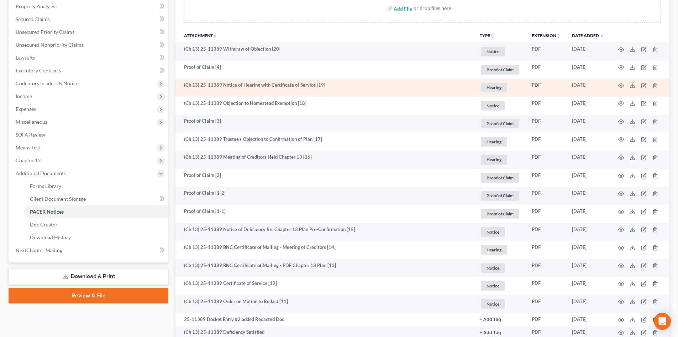
scroll to position [95, 0]
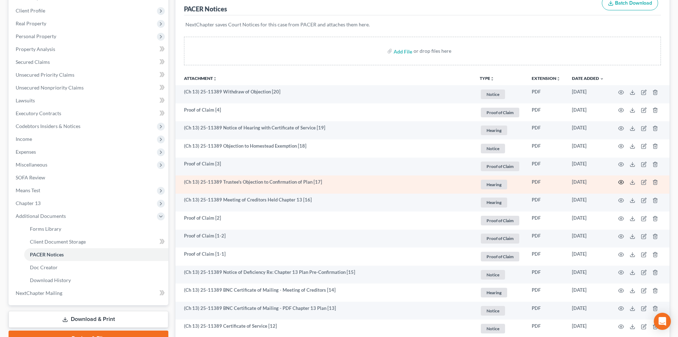
click at [622, 180] on icon "button" at bounding box center [621, 182] width 5 height 4
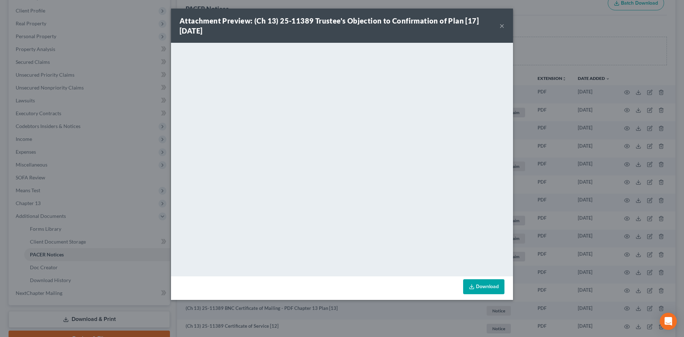
click at [501, 24] on button "×" at bounding box center [501, 25] width 5 height 9
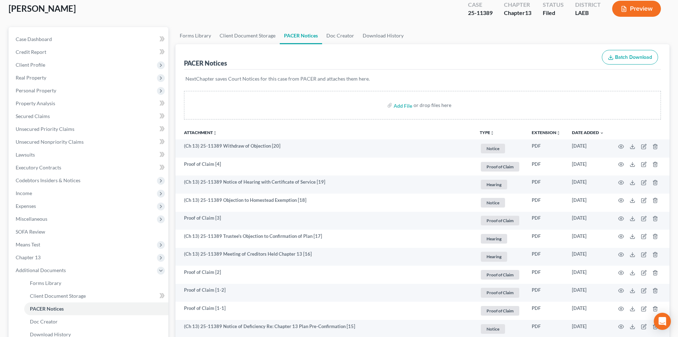
scroll to position [0, 0]
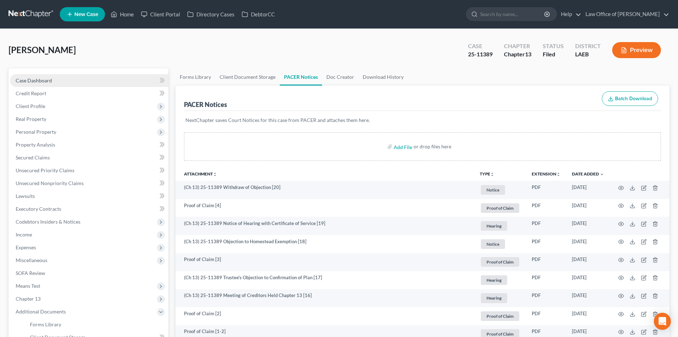
click at [27, 78] on span "Case Dashboard" at bounding box center [34, 80] width 36 height 6
